Goal: Task Accomplishment & Management: Use online tool/utility

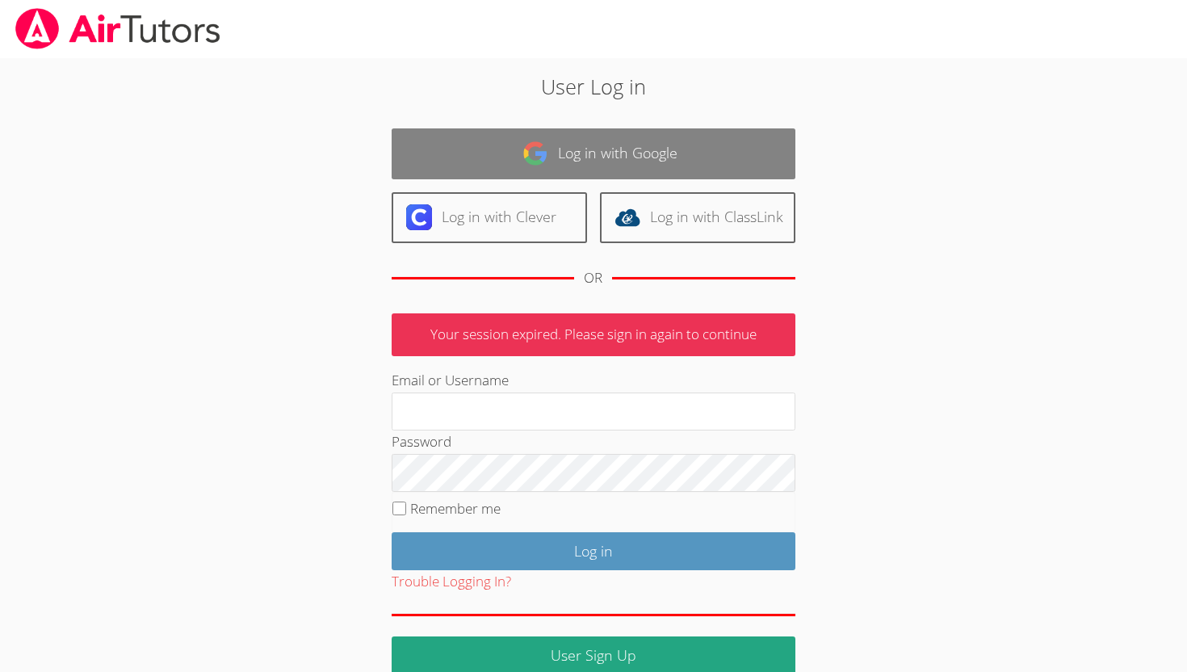
click at [637, 178] on link "Log in with Google" at bounding box center [594, 153] width 404 height 51
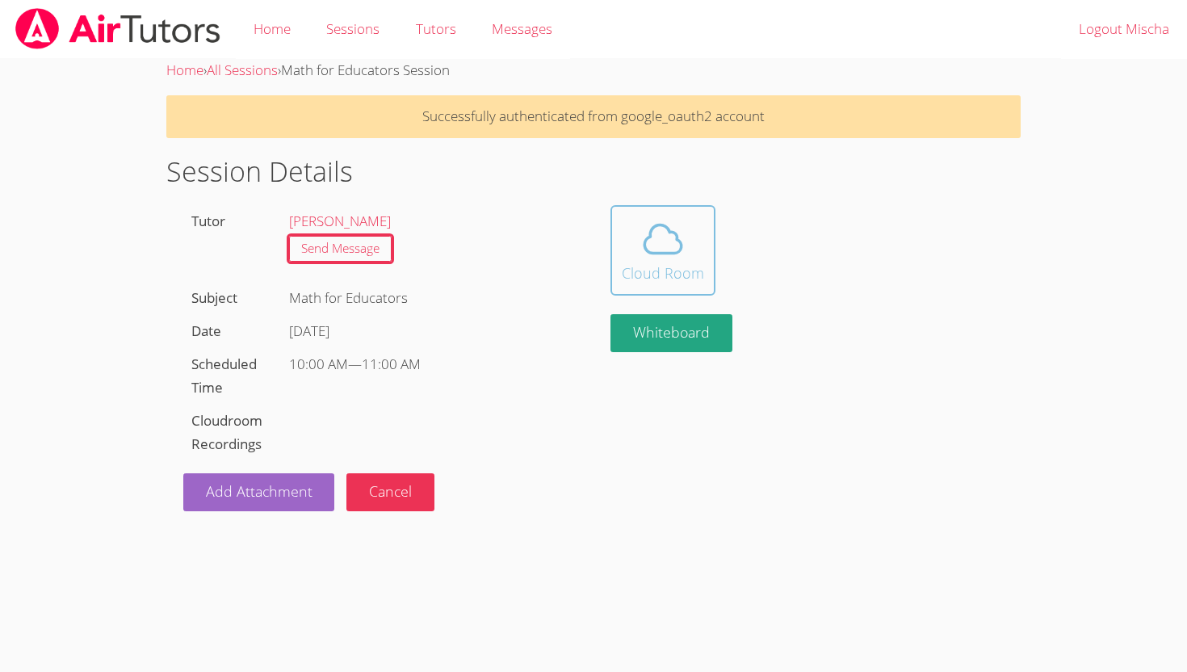
click at [650, 243] on icon at bounding box center [663, 238] width 45 height 45
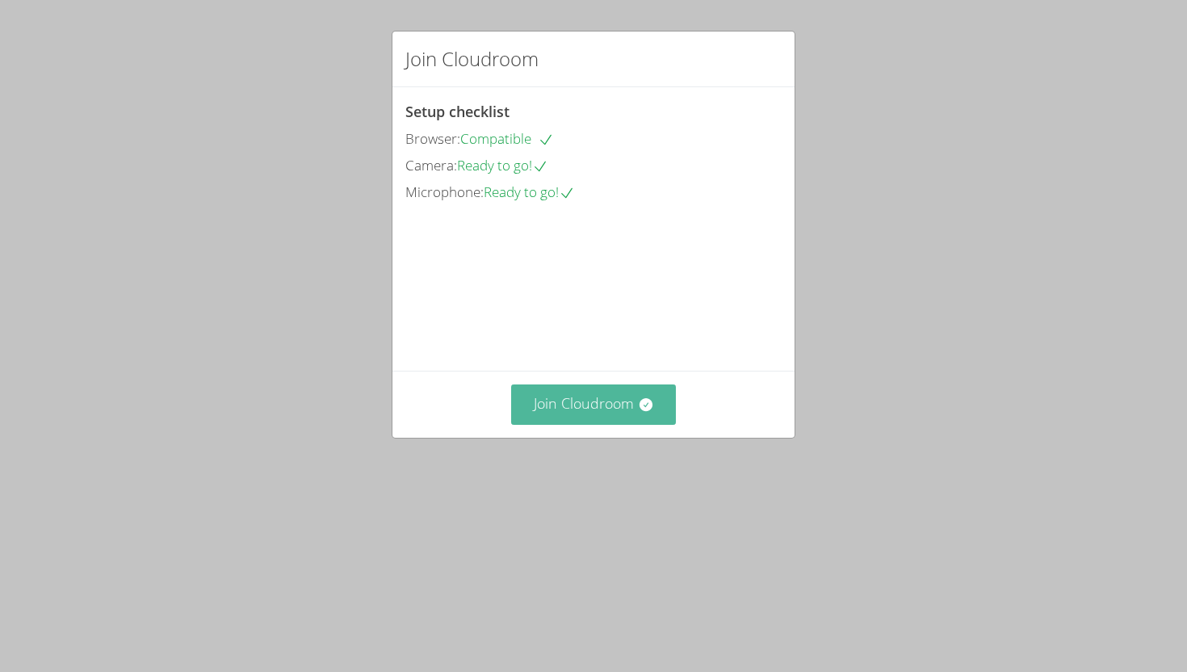
click at [597, 424] on button "Join Cloudroom" at bounding box center [594, 405] width 166 height 40
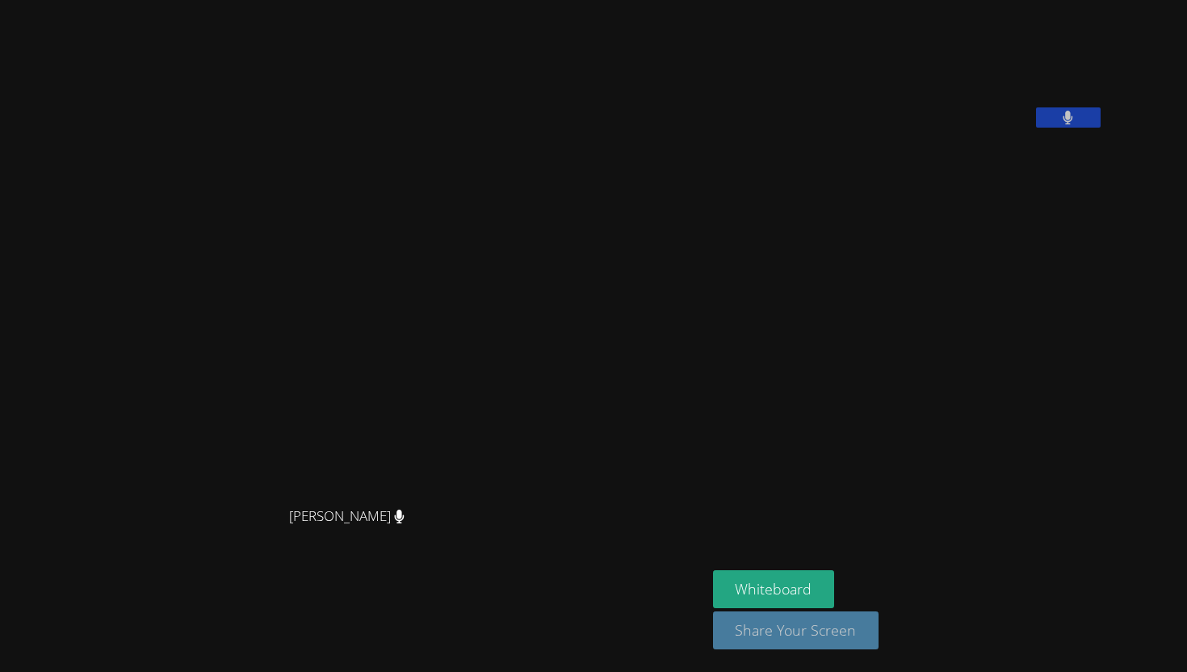
click at [811, 630] on button "Share Your Screen" at bounding box center [796, 630] width 166 height 38
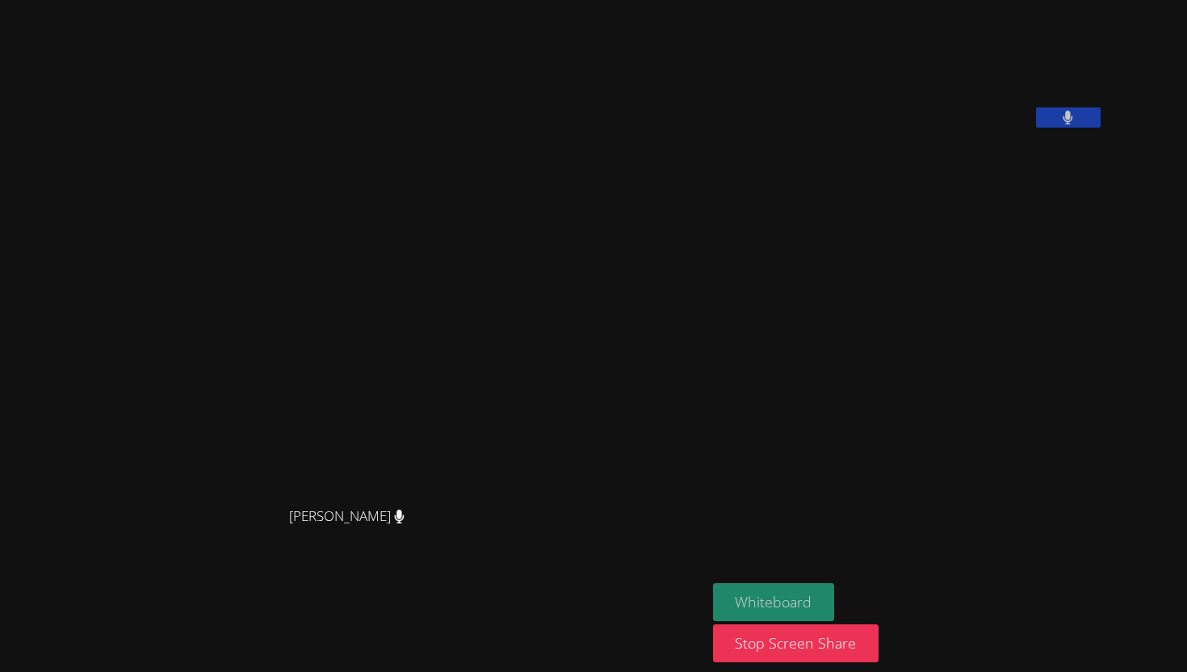
click at [835, 603] on button "Whiteboard" at bounding box center [774, 602] width 122 height 38
